Goal: Check status: Check status

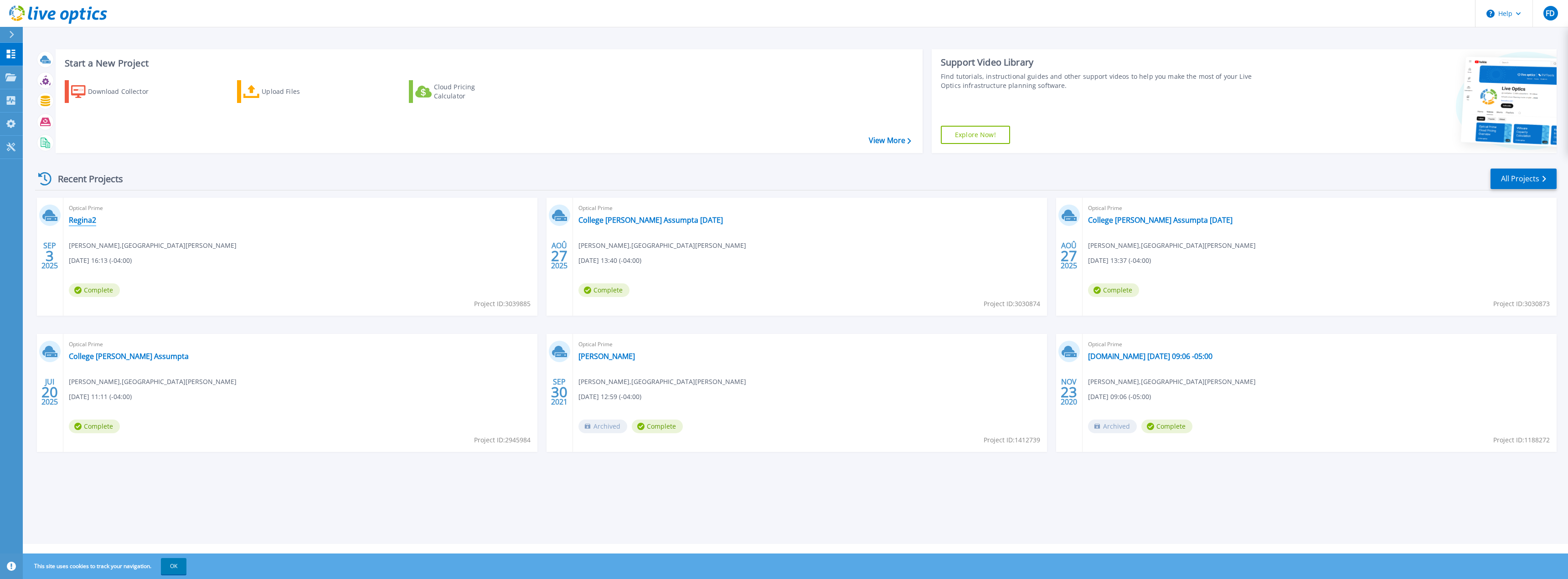
click at [82, 220] on link "Regina2" at bounding box center [82, 220] width 27 height 9
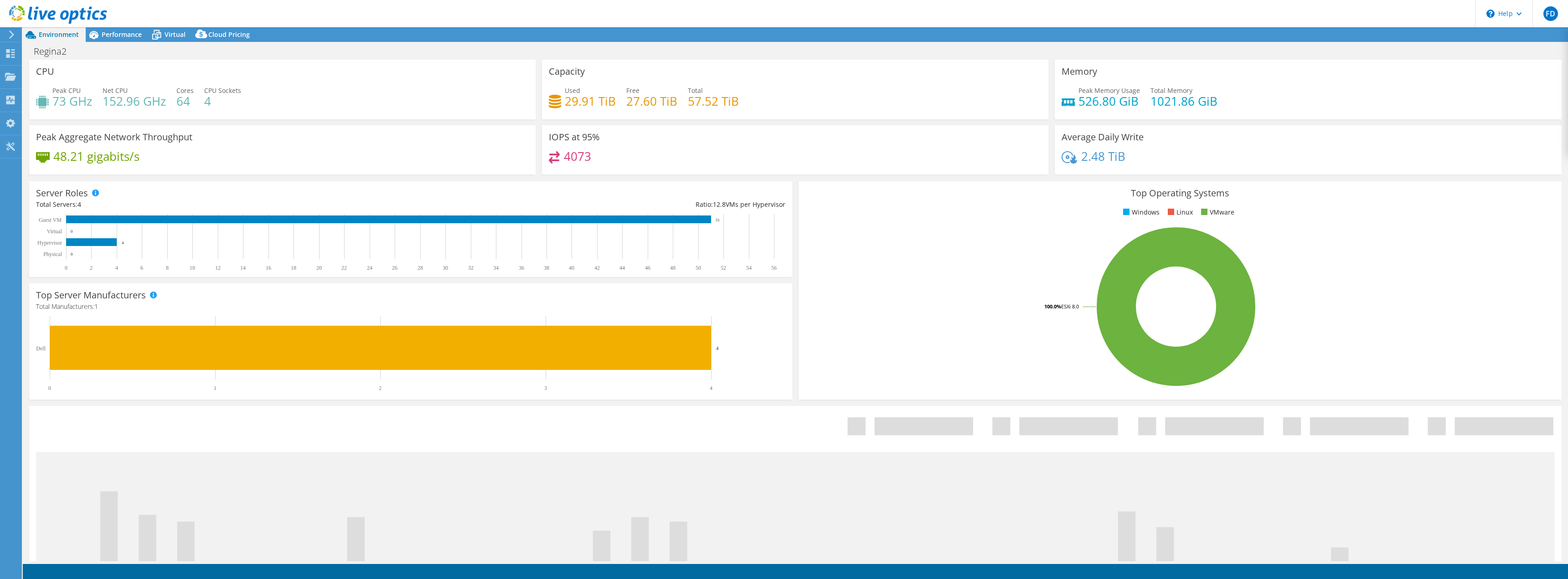
select select "USD"
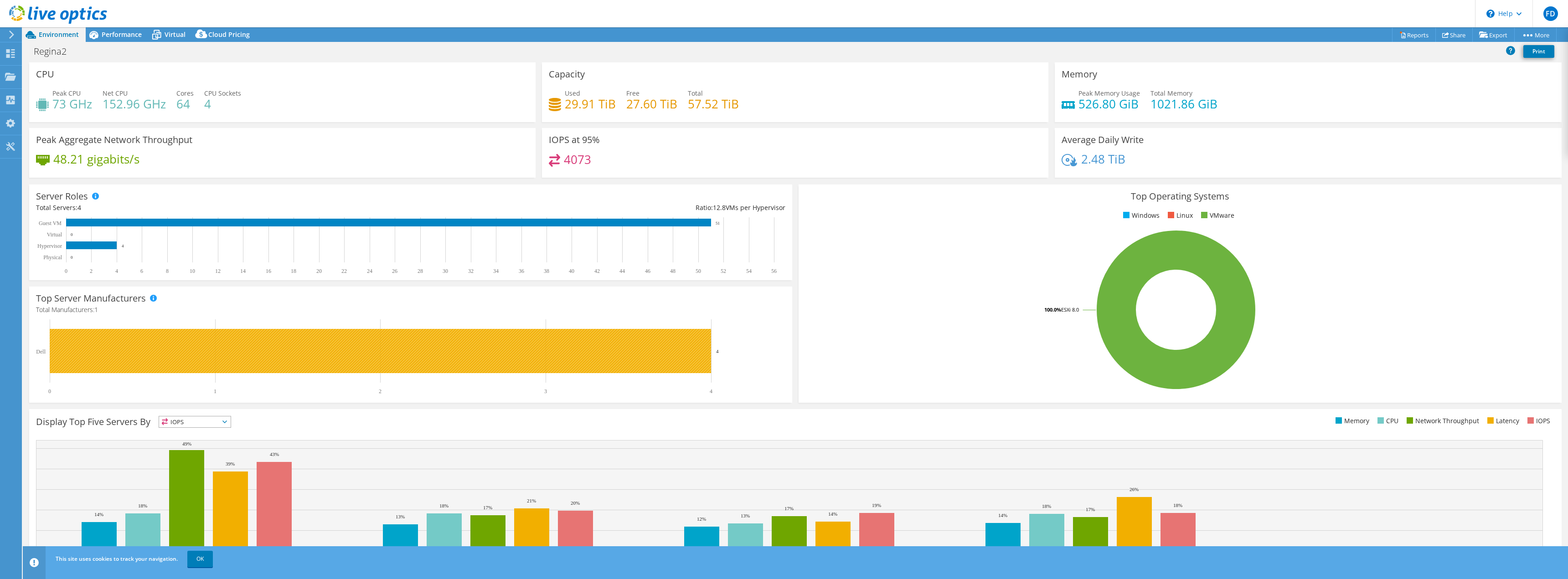
scroll to position [29, 0]
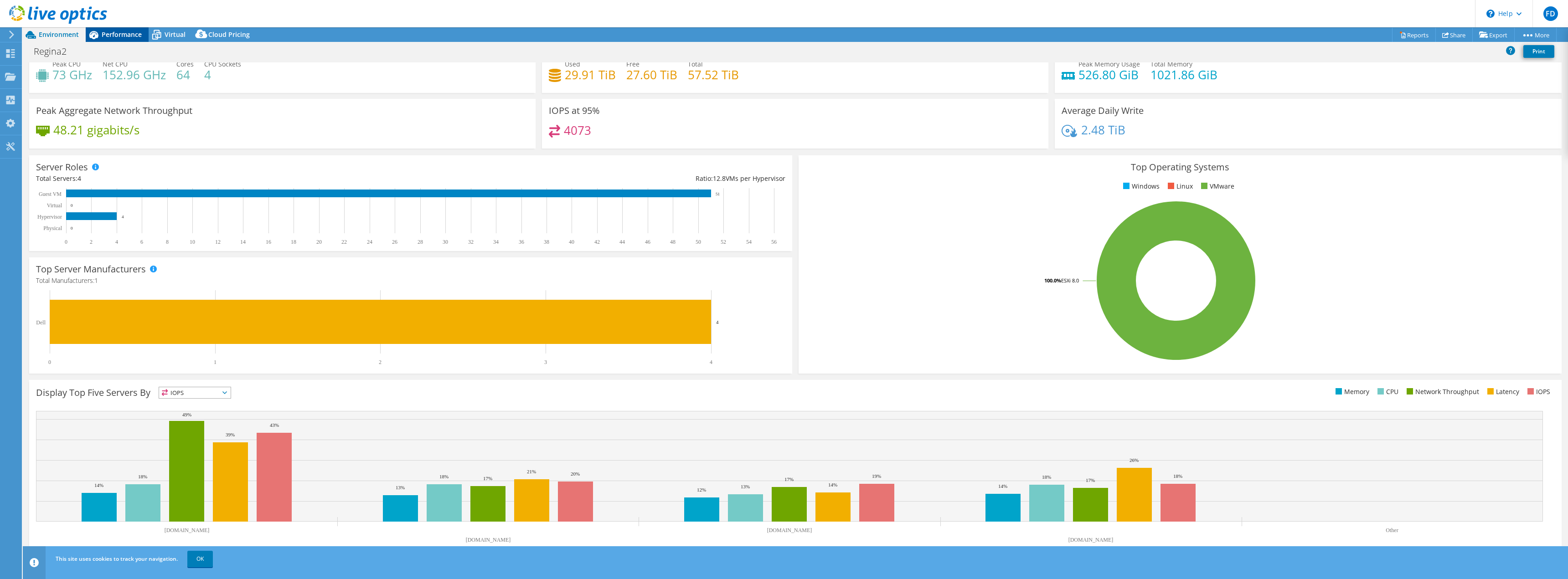
click at [122, 31] on span "Performance" at bounding box center [122, 34] width 40 height 8
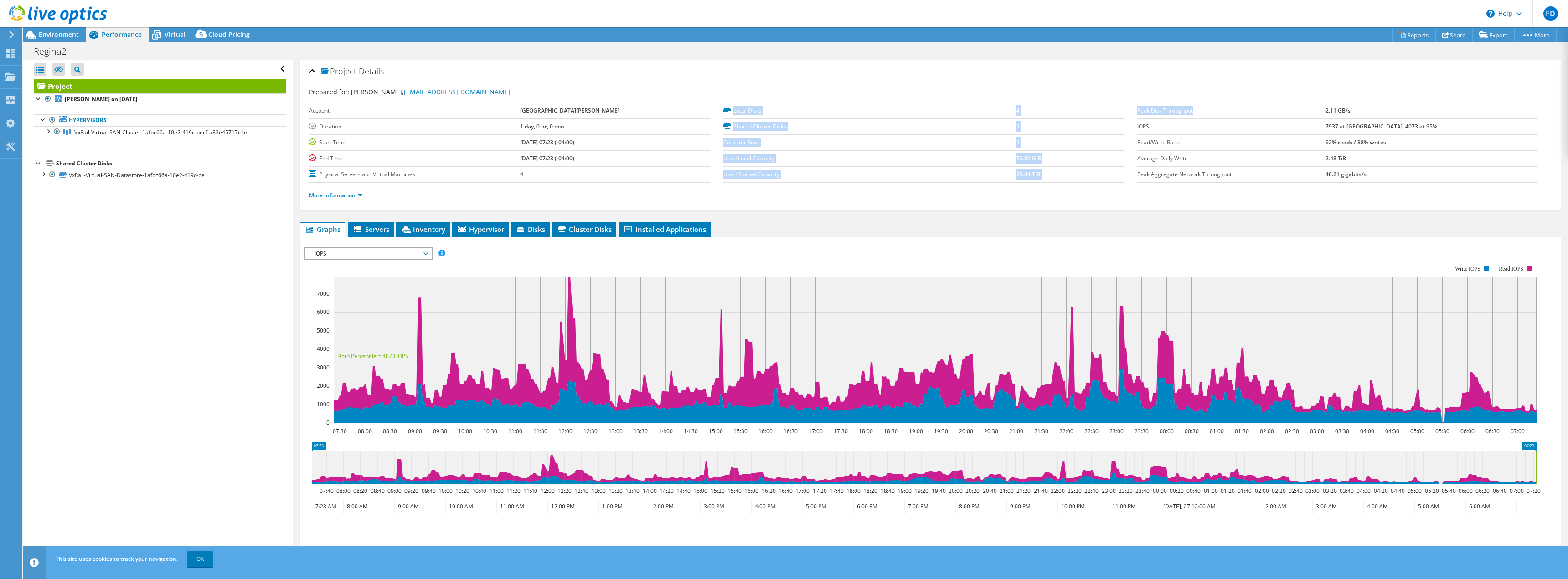
drag, startPoint x: 1187, startPoint y: 112, endPoint x: 1132, endPoint y: 117, distance: 55.2
click at [1128, 112] on section "Prepared for: Francois D'Astous, dastousf@reginaassumpta.qc.ca Account Collège …" at bounding box center [930, 147] width 1243 height 121
copy section "Local Disks 4 Shared Cluster Disks 1 Collector Runs 1 Used Local Capacity 72.00…"
